Goal: Task Accomplishment & Management: Use online tool/utility

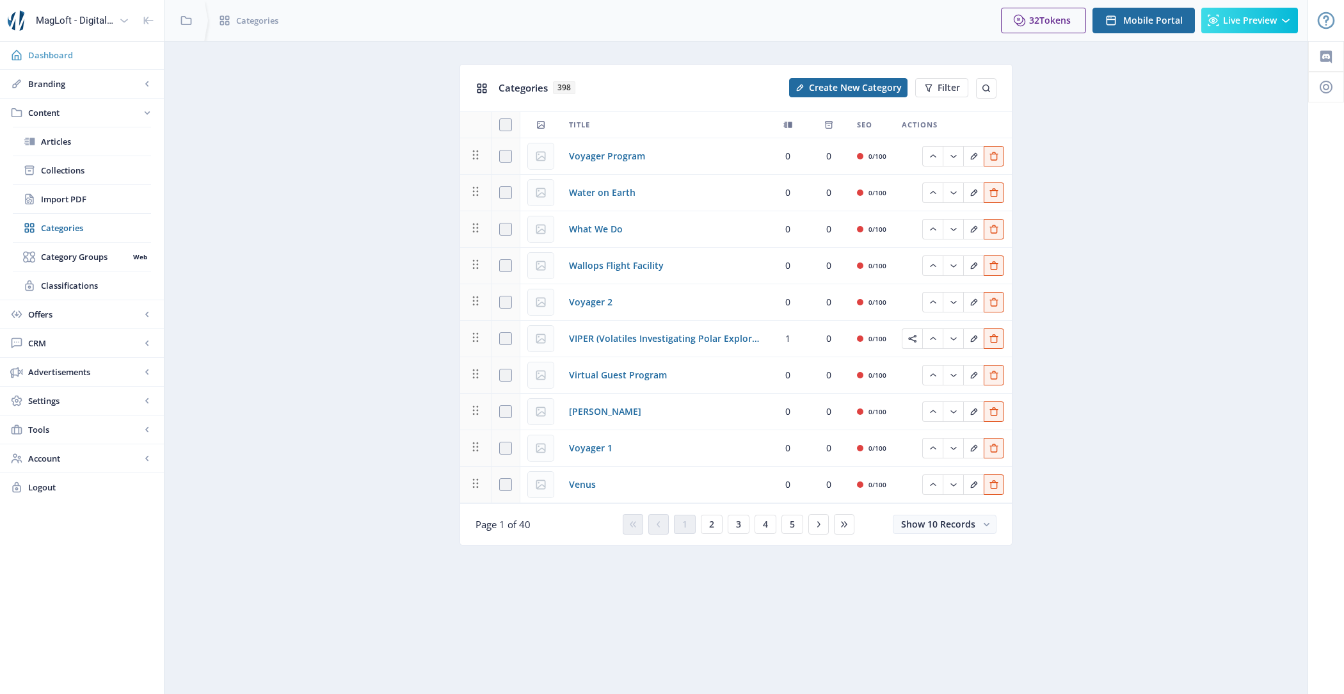
click at [76, 54] on span "Dashboard" at bounding box center [90, 55] width 125 height 13
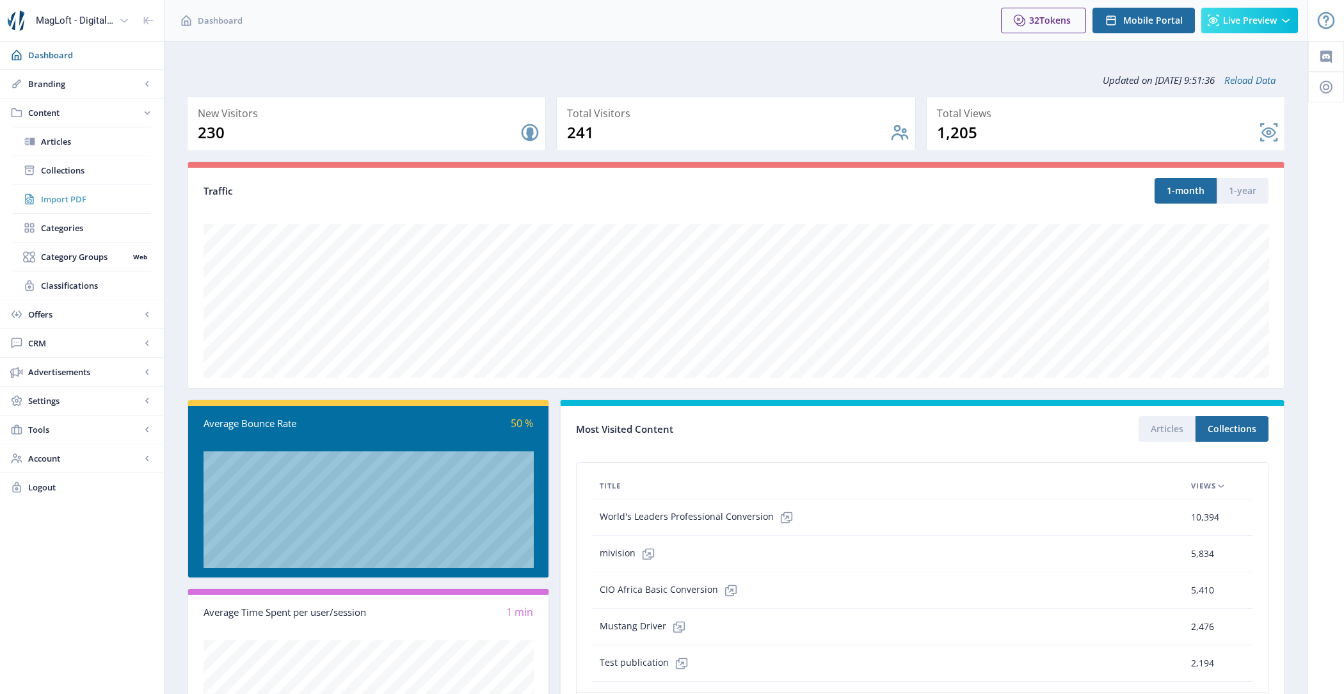
click at [86, 198] on span "Import PDF" at bounding box center [96, 199] width 110 height 13
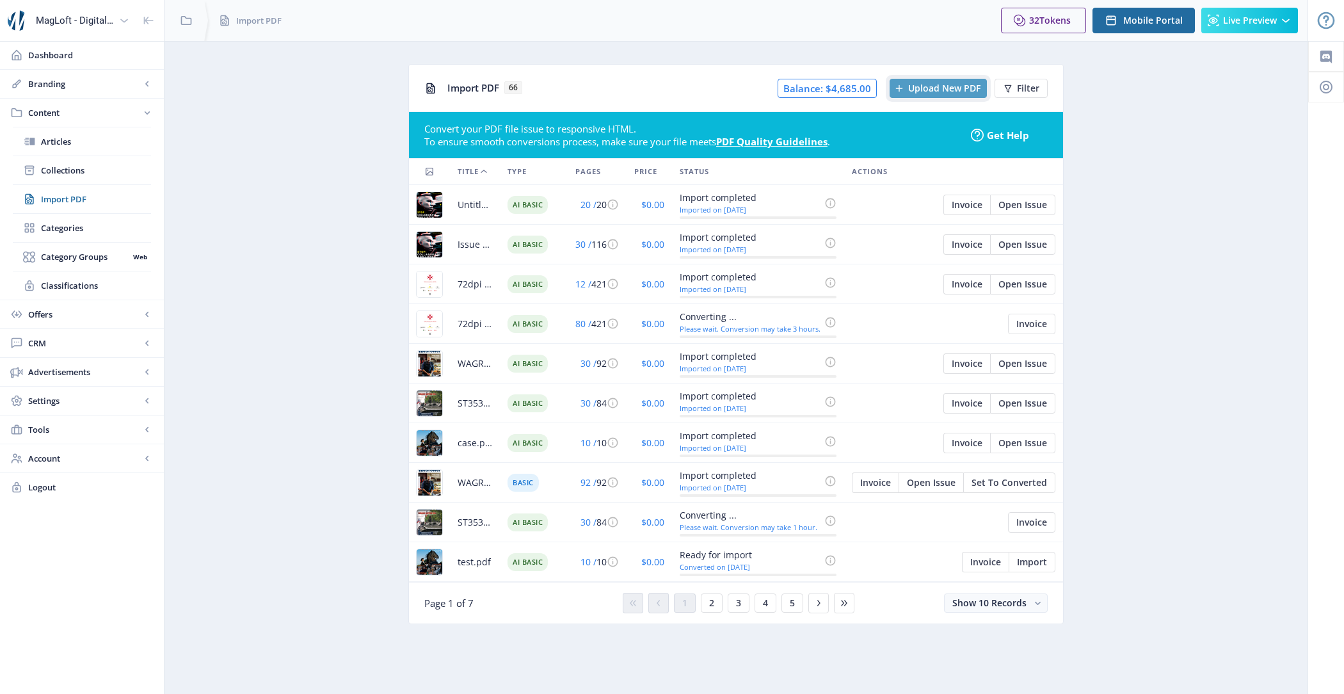
click at [928, 86] on span "Upload New PDF" at bounding box center [944, 88] width 72 height 10
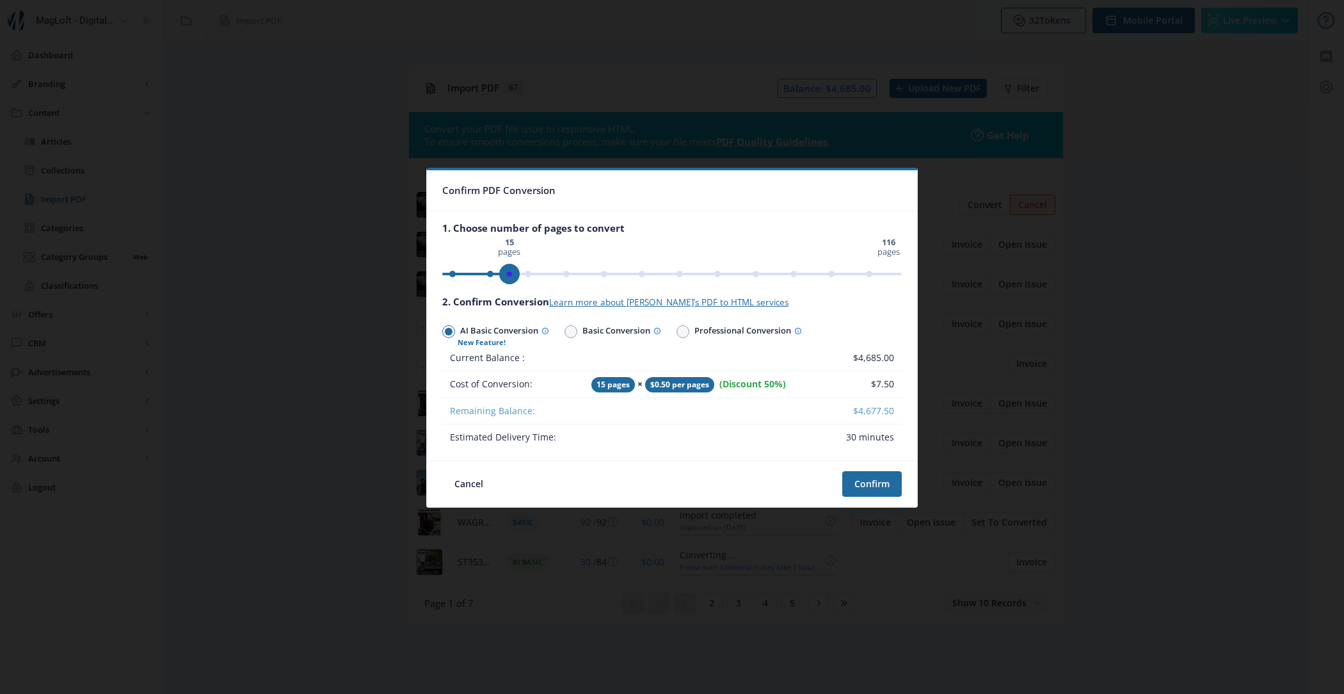
drag, startPoint x: 894, startPoint y: 278, endPoint x: 510, endPoint y: 285, distance: 383.5
click at [510, 285] on div "0 pages 116 pages 15 pages" at bounding box center [672, 261] width 460 height 45
drag, startPoint x: 869, startPoint y: 482, endPoint x: 722, endPoint y: 401, distance: 168.2
click at [722, 401] on nb-card "Confirm PDF Conversion 1. Choose number of pages to convert 0 pages 116 pages 1…" at bounding box center [672, 338] width 492 height 340
click at [586, 339] on span "Basic Conversion" at bounding box center [619, 332] width 84 height 19
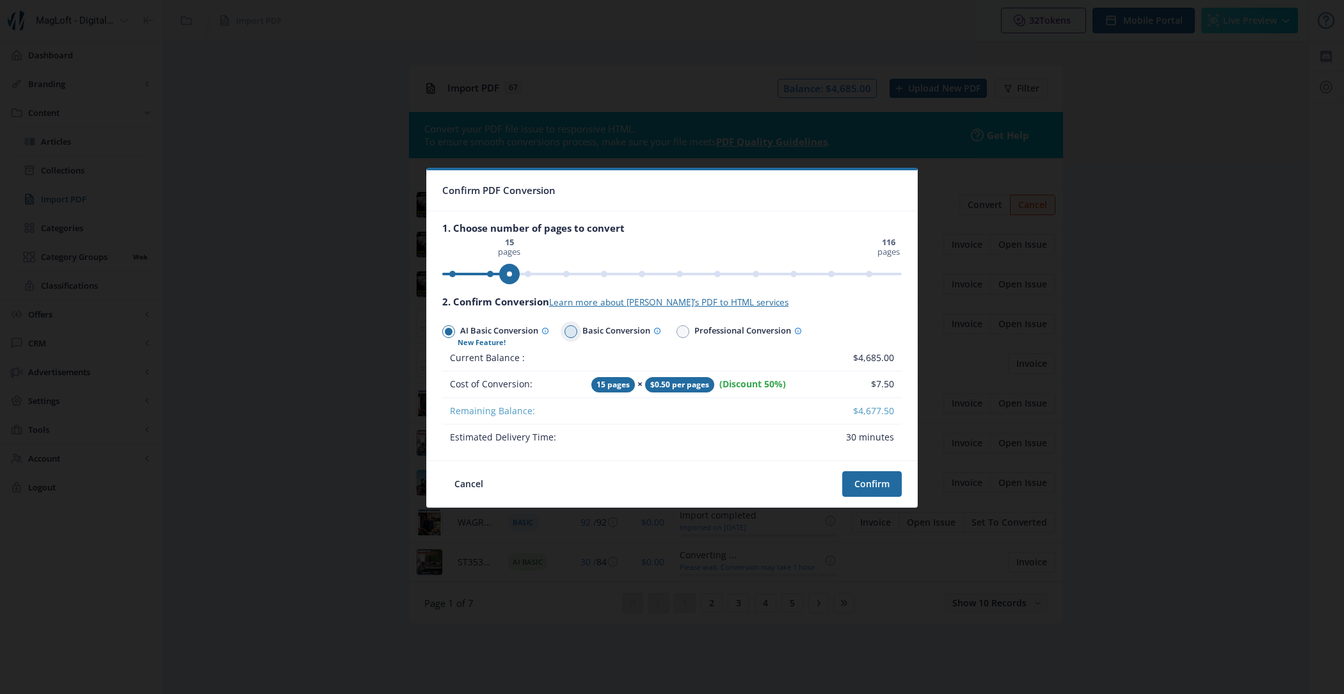
click at [565, 332] on input "Basic Conversion" at bounding box center [565, 332] width 1 height 1
radio input "true"
click at [502, 275] on span "ngx-slider" at bounding box center [505, 274] width 20 height 20
click at [463, 486] on button "Cancel" at bounding box center [468, 484] width 53 height 26
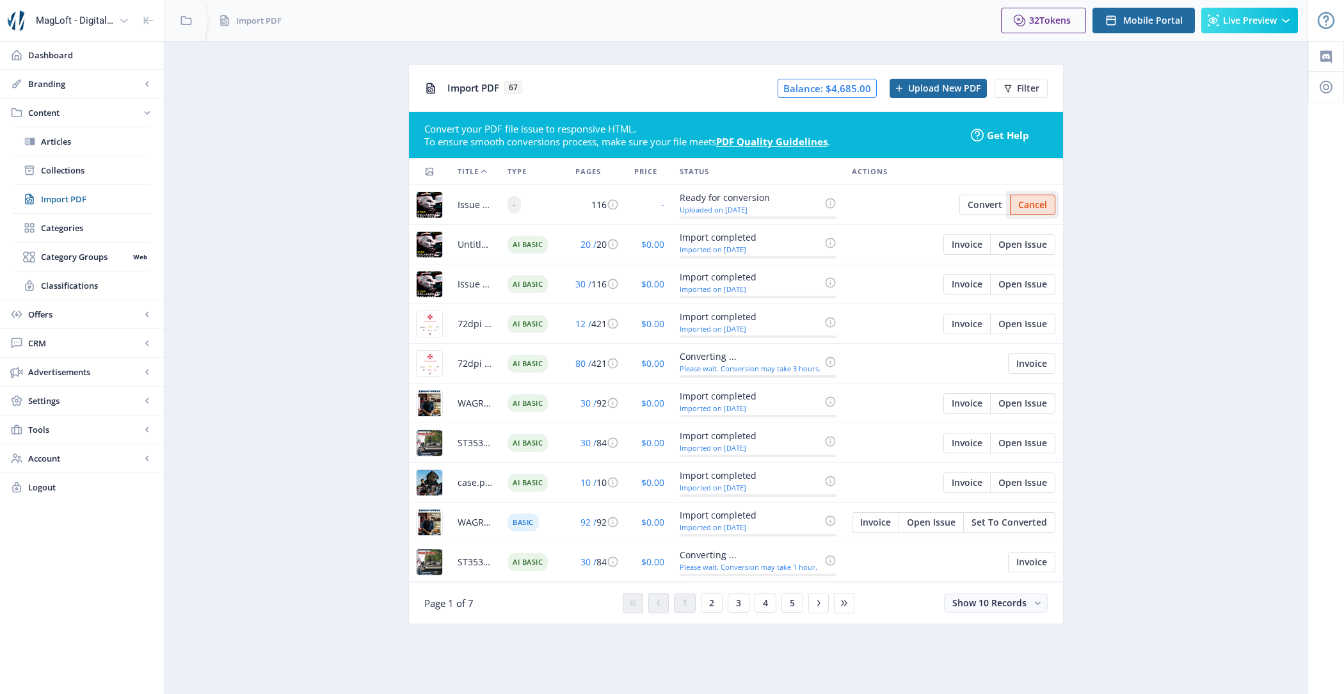
click at [1040, 209] on span "Cancel" at bounding box center [1033, 205] width 29 height 10
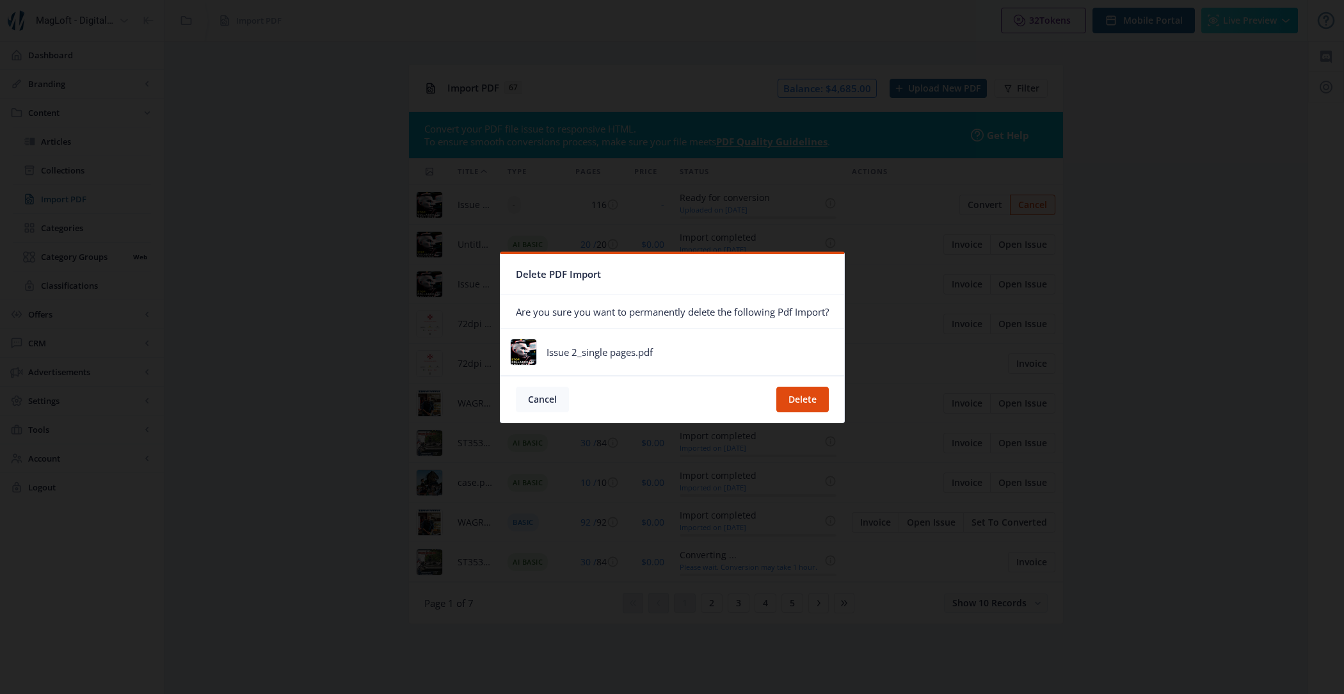
click at [540, 400] on button "Cancel" at bounding box center [542, 400] width 53 height 26
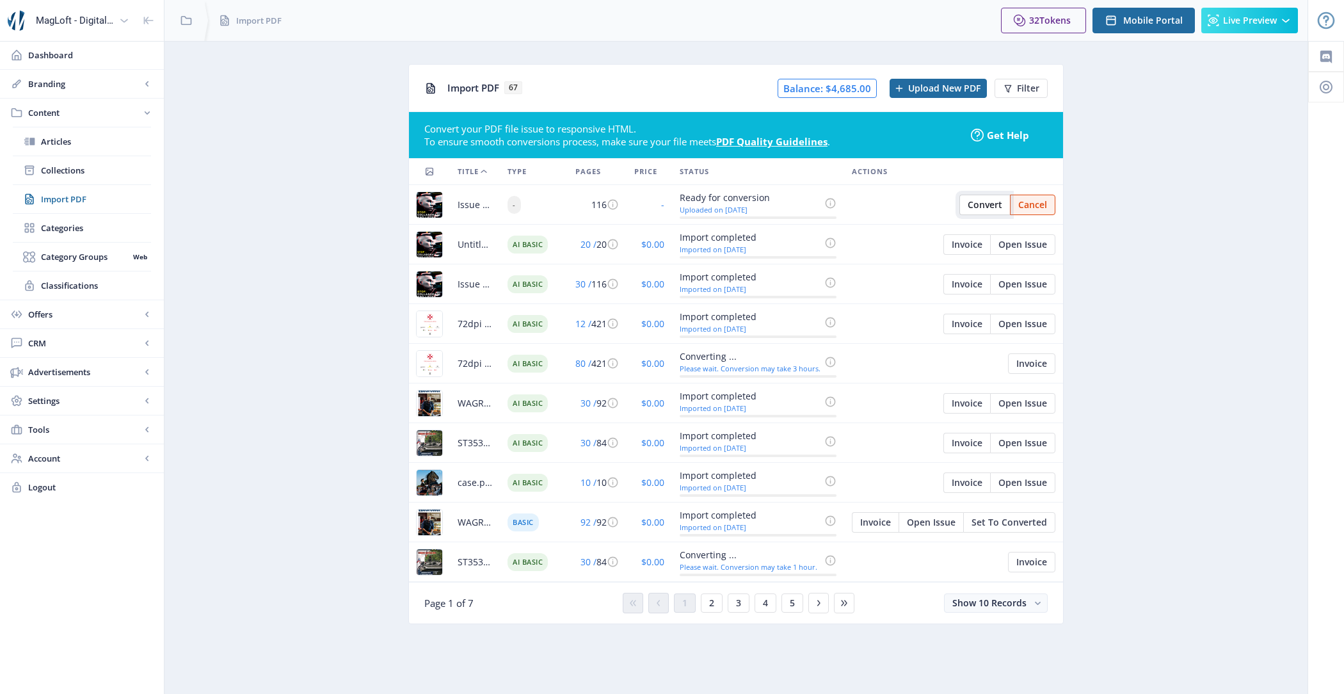
click at [973, 202] on span "Convert" at bounding box center [985, 205] width 35 height 10
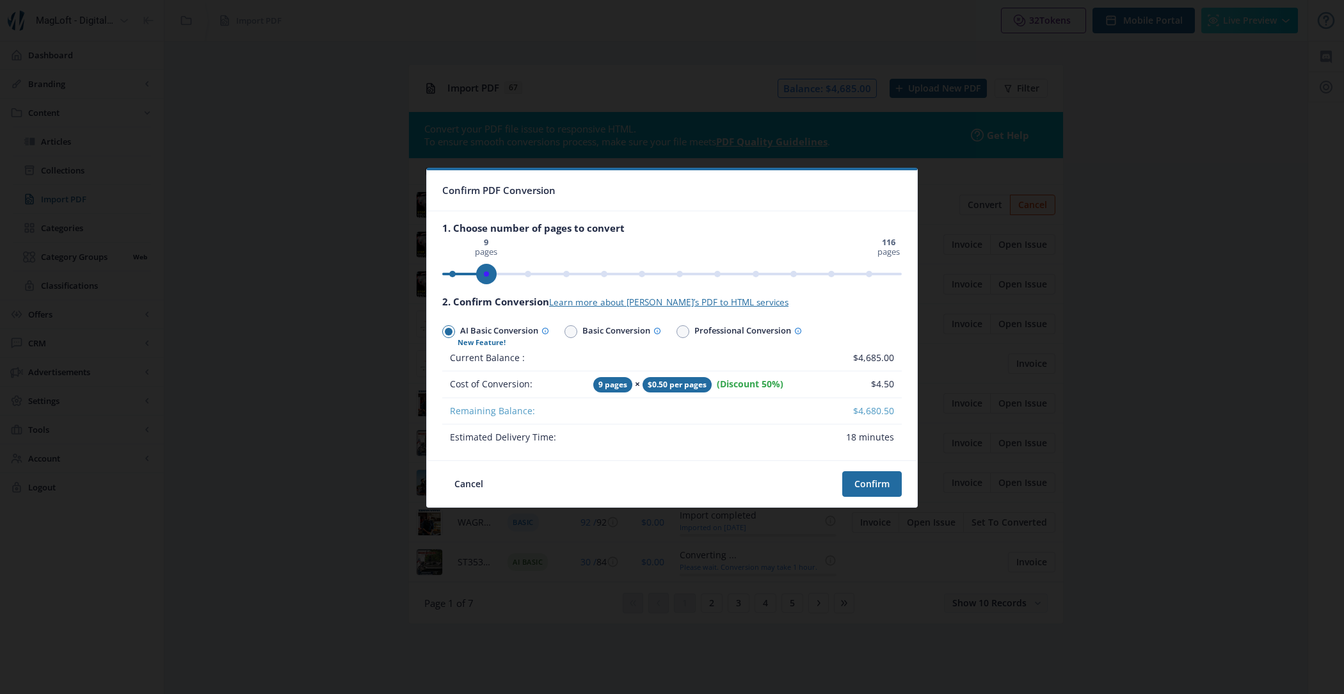
drag, startPoint x: 895, startPoint y: 278, endPoint x: 484, endPoint y: 278, distance: 411.0
click at [484, 278] on span "ngx-slider" at bounding box center [486, 274] width 20 height 20
click at [573, 330] on span at bounding box center [571, 332] width 8 height 8
click at [565, 332] on input "Basic Conversion" at bounding box center [565, 332] width 1 height 1
radio input "true"
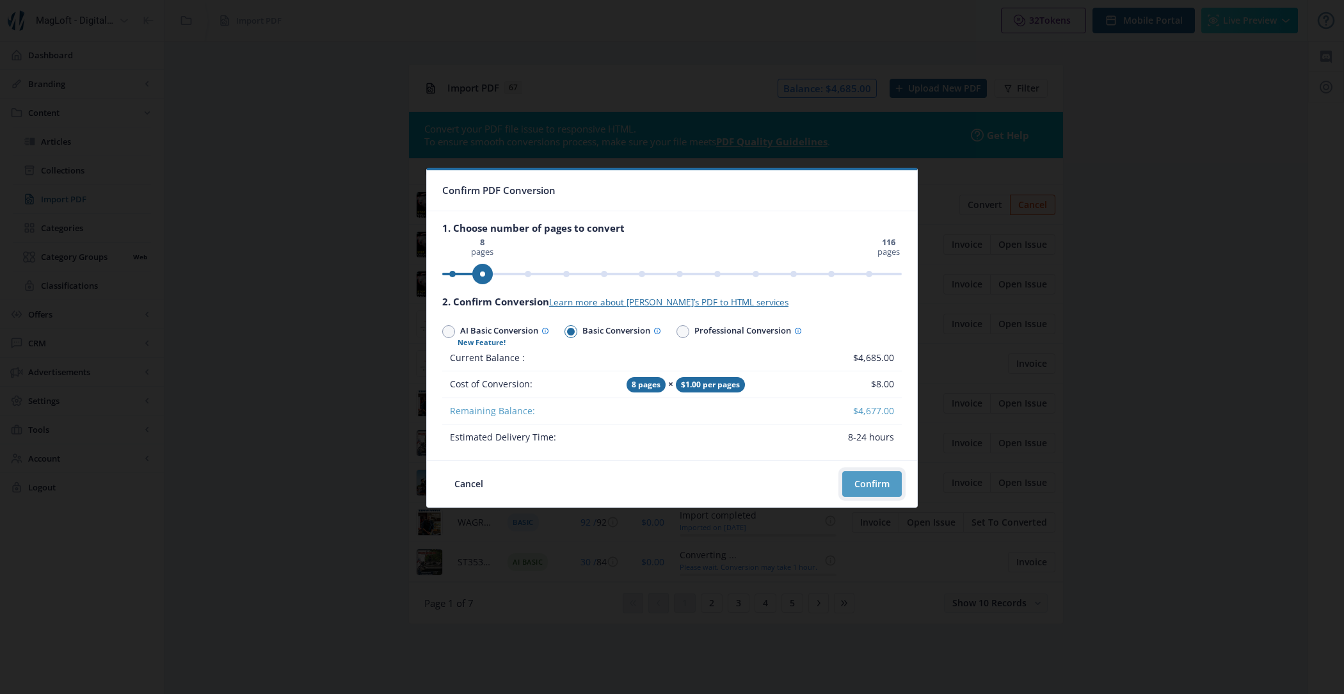
click at [879, 481] on button "Confirm" at bounding box center [872, 484] width 60 height 26
